Goal: Information Seeking & Learning: Find specific fact

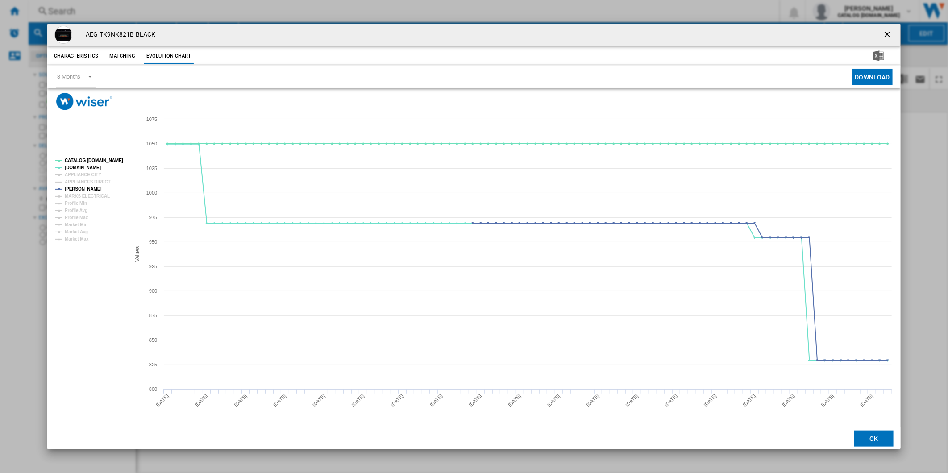
drag, startPoint x: 887, startPoint y: 34, endPoint x: 877, endPoint y: 33, distance: 9.4
click at [887, 34] on ng-md-icon "getI18NText('BUTTONS.CLOSE_DIALOG')" at bounding box center [888, 35] width 11 height 11
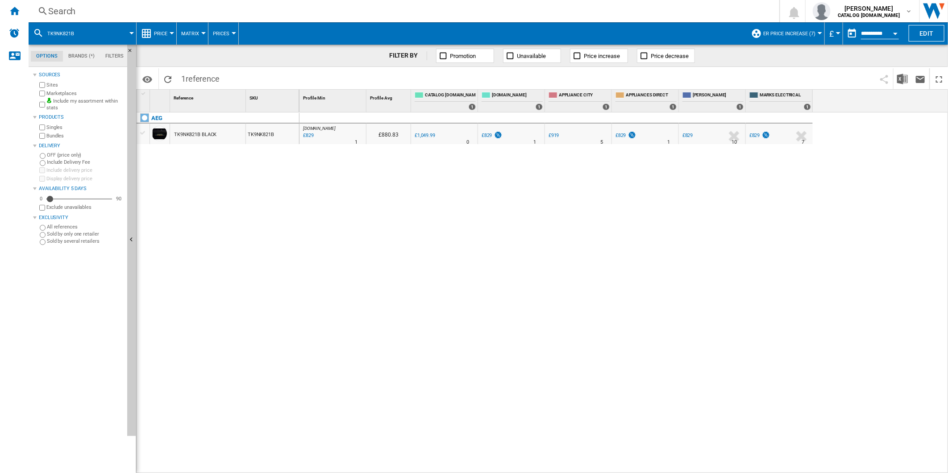
click at [379, 9] on div "Search" at bounding box center [402, 11] width 708 height 13
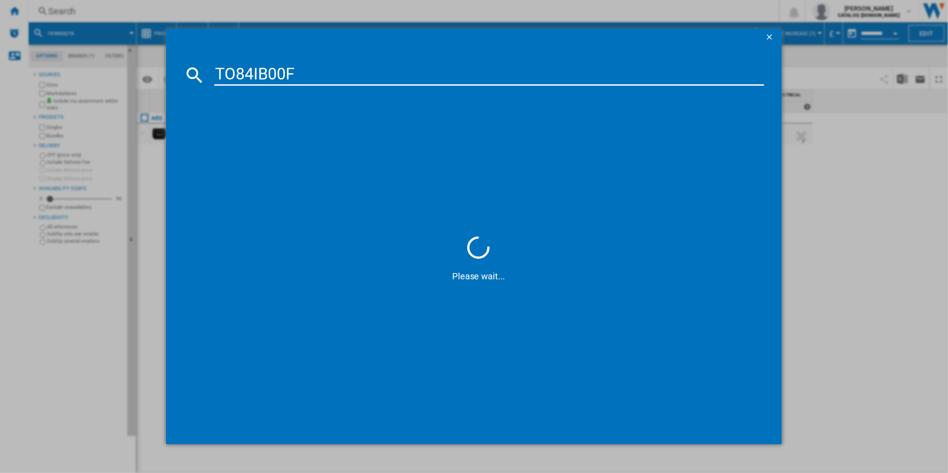
type input "TO84IB00FB"
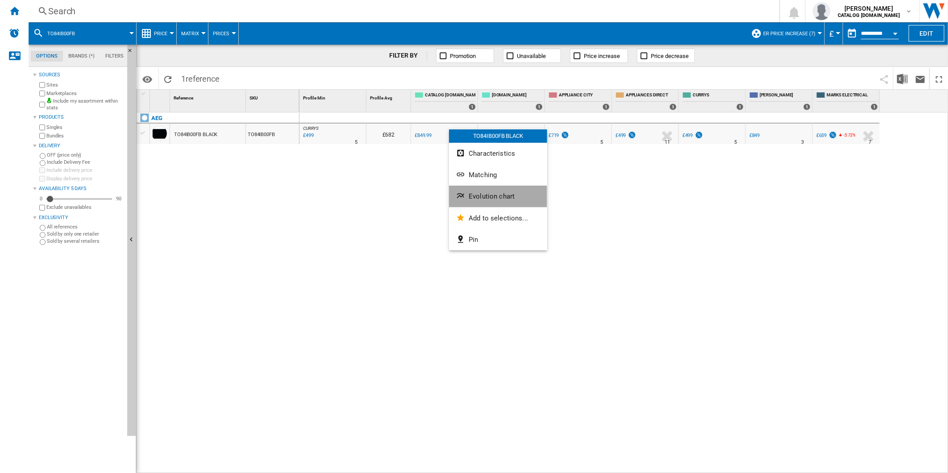
click at [501, 191] on button "Evolution chart" at bounding box center [498, 196] width 98 height 21
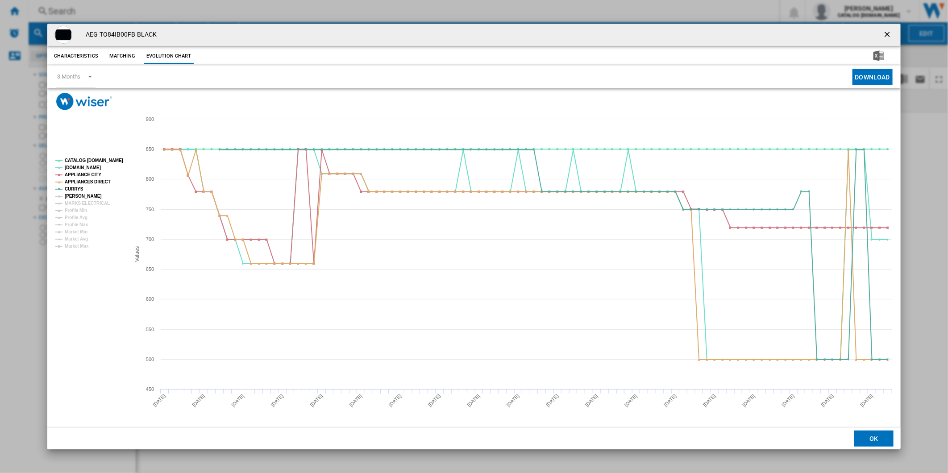
click at [79, 195] on tspan "[PERSON_NAME]" at bounding box center [83, 196] width 37 height 5
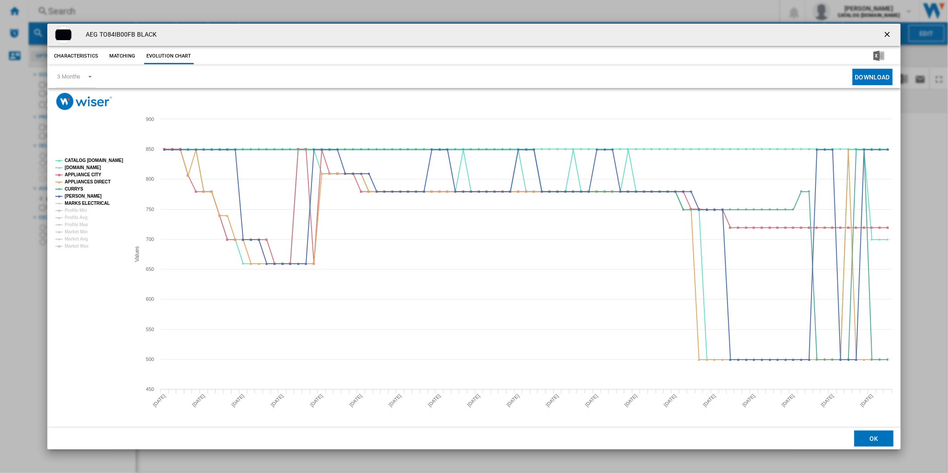
click at [82, 203] on tspan "MARKS ELECTRICAL" at bounding box center [87, 203] width 45 height 5
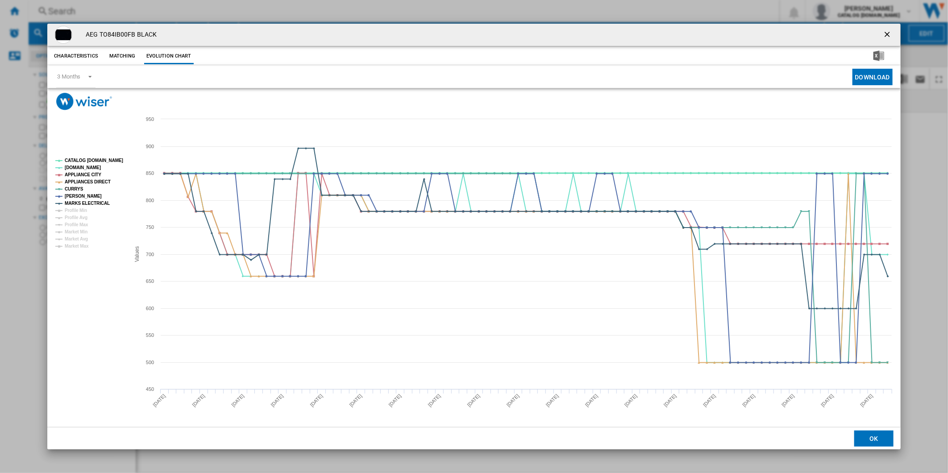
click at [96, 161] on tspan "CATALOG [DOMAIN_NAME]" at bounding box center [94, 160] width 58 height 5
drag, startPoint x: 135, startPoint y: 33, endPoint x: 99, endPoint y: 35, distance: 36.2
click at [99, 35] on h4 "AEG TO84IB00FB BLACK" at bounding box center [118, 34] width 75 height 9
copy h4 "TO84IB00FB"
click at [135, 33] on h4 "AEG TO84IB00FB BLACK" at bounding box center [118, 34] width 75 height 9
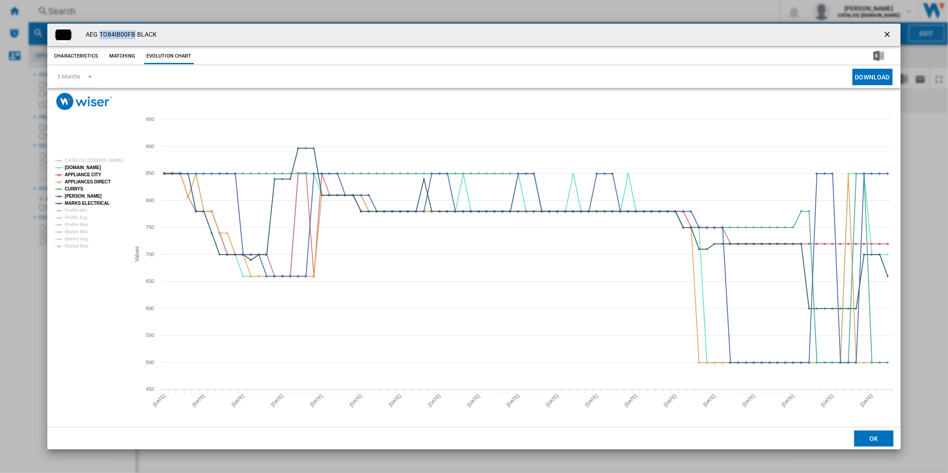
drag, startPoint x: 135, startPoint y: 34, endPoint x: 101, endPoint y: 37, distance: 34.1
click at [101, 37] on h4 "AEG TO84IB00FB BLACK" at bounding box center [118, 34] width 75 height 9
copy h4 "TO84IB00FB"
click at [133, 28] on div "AEG TO84IB00FB BLACK" at bounding box center [474, 35] width 854 height 22
drag, startPoint x: 136, startPoint y: 34, endPoint x: 100, endPoint y: 37, distance: 36.3
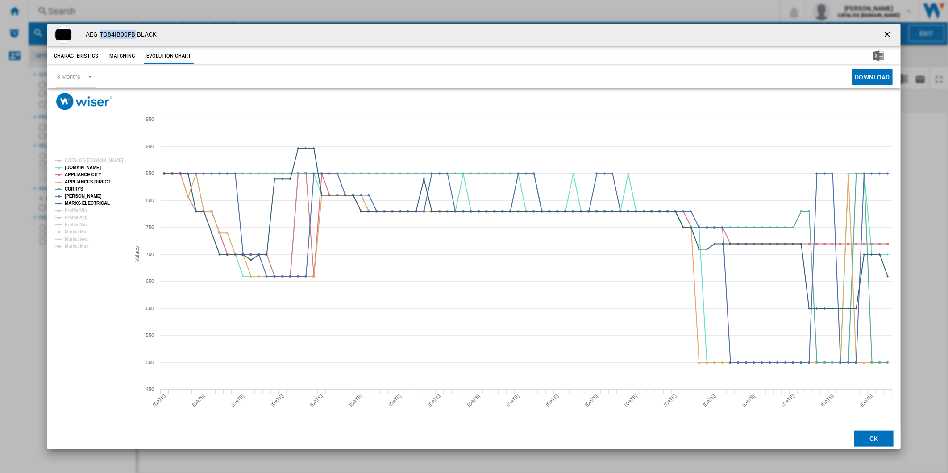
click at [100, 37] on h4 "AEG TO84IB00FB BLACK" at bounding box center [118, 34] width 75 height 9
copy h4 "TO84IB00FB"
click at [888, 30] on ng-md-icon "getI18NText('BUTTONS.CLOSE_DIALOG')" at bounding box center [888, 35] width 11 height 11
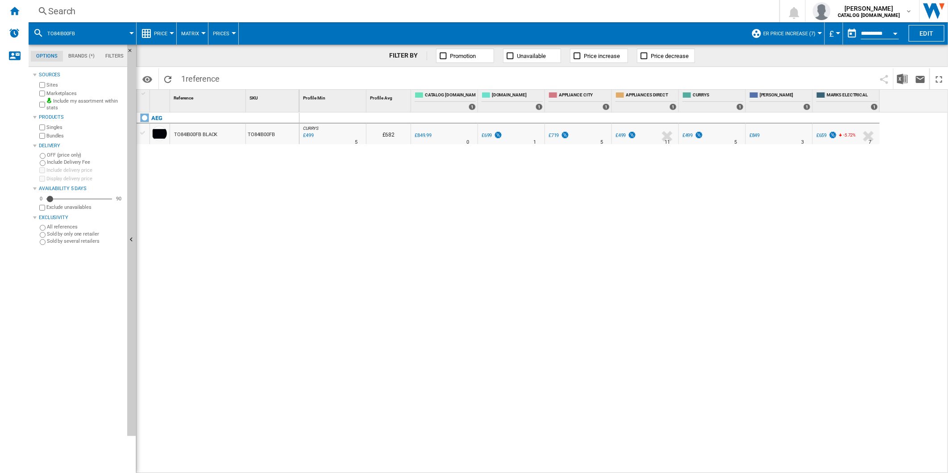
click at [557, 12] on div "Search" at bounding box center [402, 11] width 708 height 13
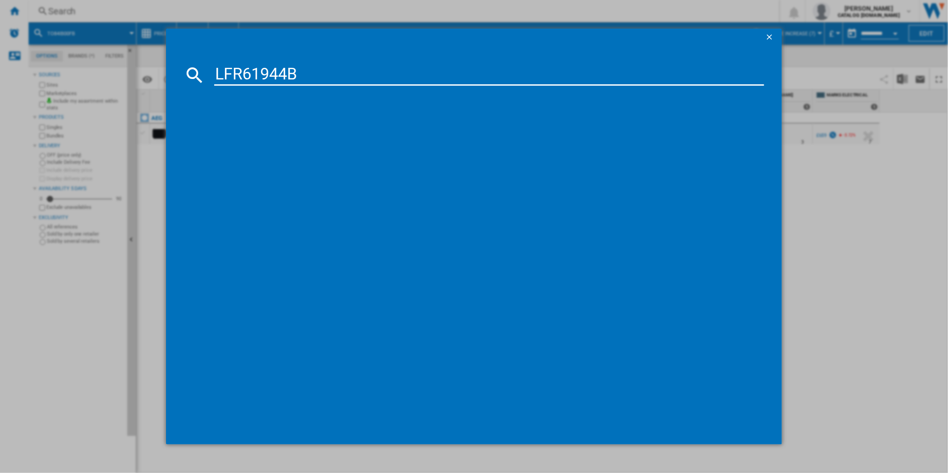
type input "LFR61944B"
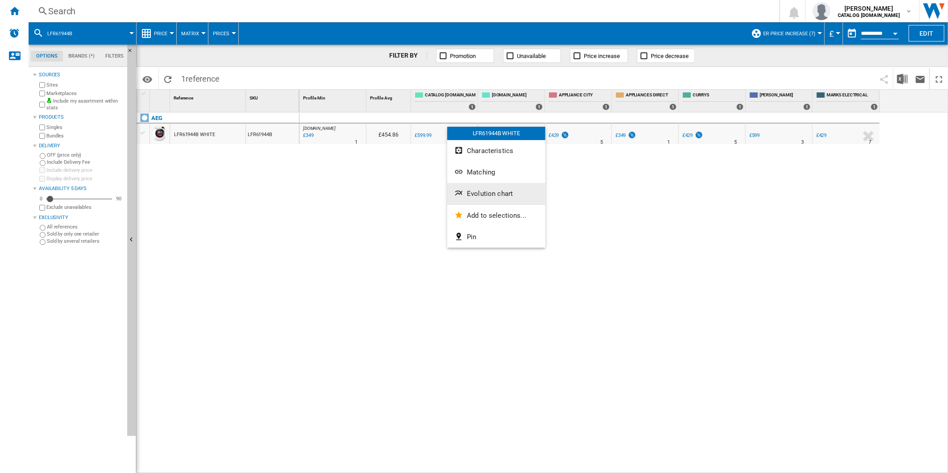
click at [489, 195] on span "Evolution chart" at bounding box center [490, 194] width 46 height 8
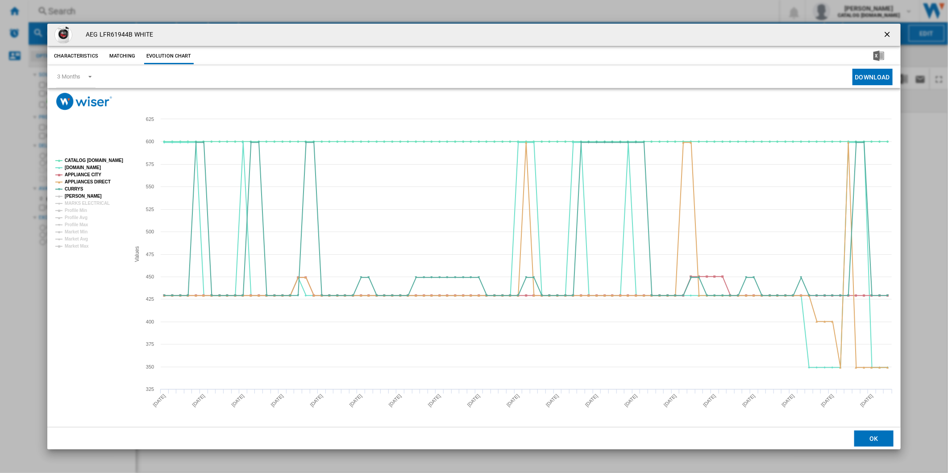
click at [78, 194] on tspan "[PERSON_NAME]" at bounding box center [83, 196] width 37 height 5
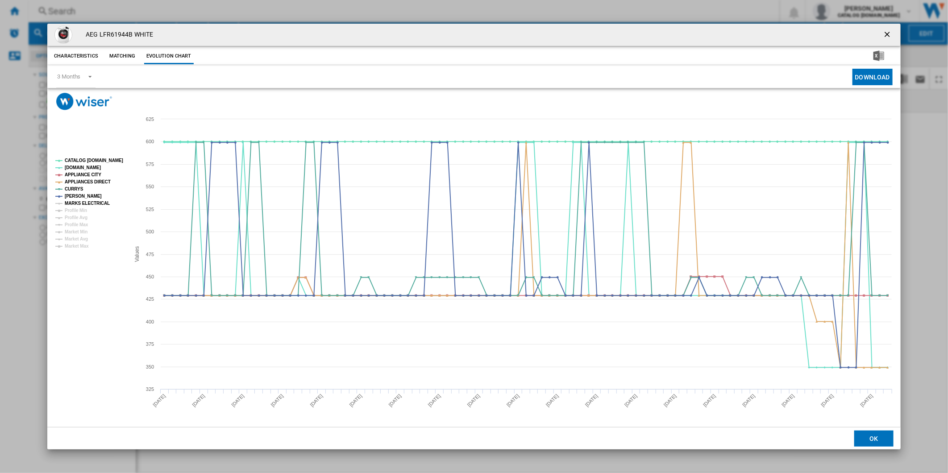
click at [79, 205] on tspan "MARKS ELECTRICAL" at bounding box center [87, 203] width 45 height 5
click at [92, 159] on tspan "CATALOG [DOMAIN_NAME]" at bounding box center [94, 160] width 58 height 5
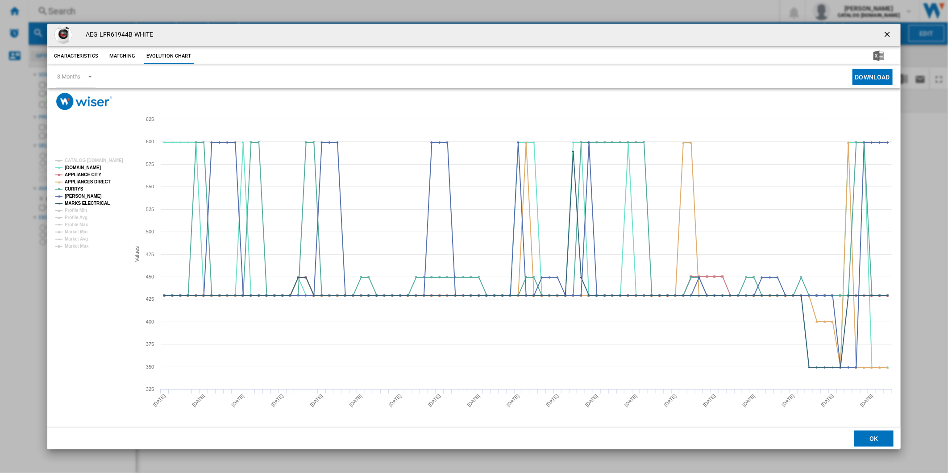
click at [889, 32] on ng-md-icon "getI18NText('BUTTONS.CLOSE_DIALOG')" at bounding box center [888, 35] width 11 height 11
